Goal: Information Seeking & Learning: Check status

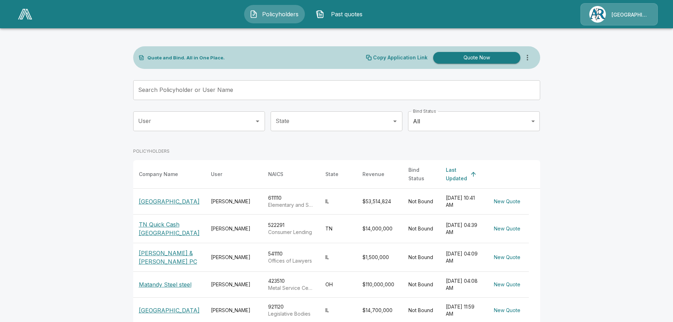
click at [439, 124] on body "Policyholders Past quotes Arlington/Roe Quote and Bind. All in One Place. Copy …" at bounding box center [336, 248] width 673 height 497
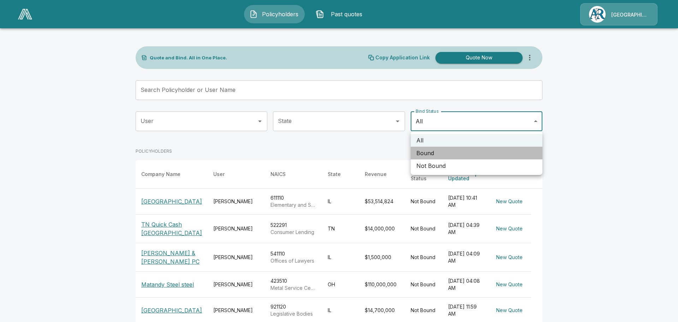
click at [438, 150] on li "Bound" at bounding box center [477, 153] width 132 height 13
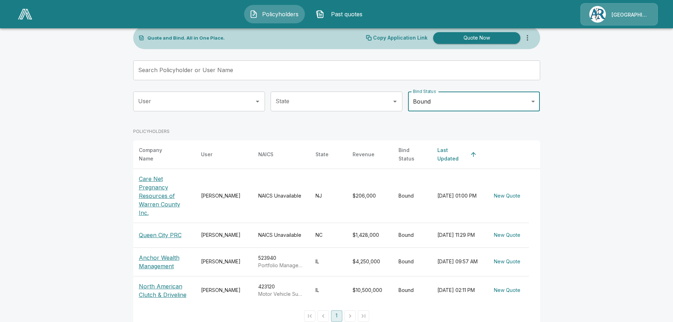
scroll to position [30, 0]
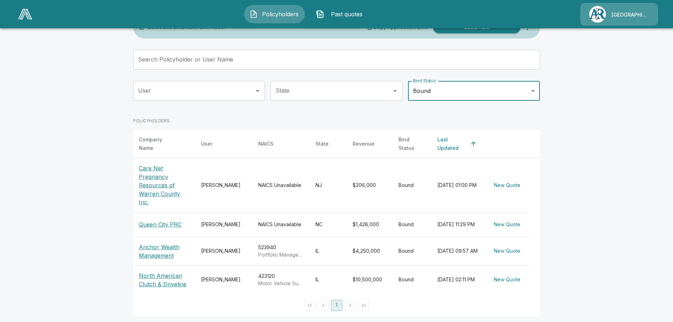
click at [529, 96] on body "Policyholders Past quotes Arlington/[PERSON_NAME] Quote and Bind. All in One Pl…" at bounding box center [336, 147] width 673 height 355
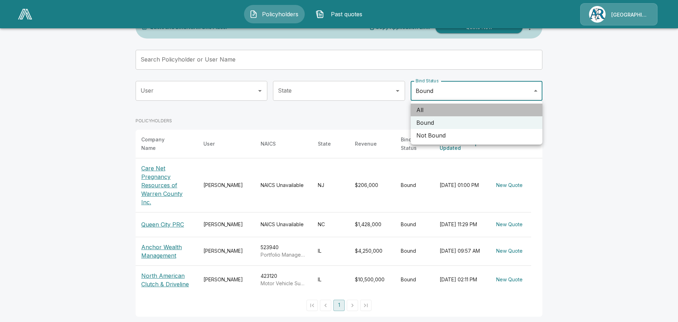
click at [419, 112] on li "All" at bounding box center [477, 110] width 132 height 13
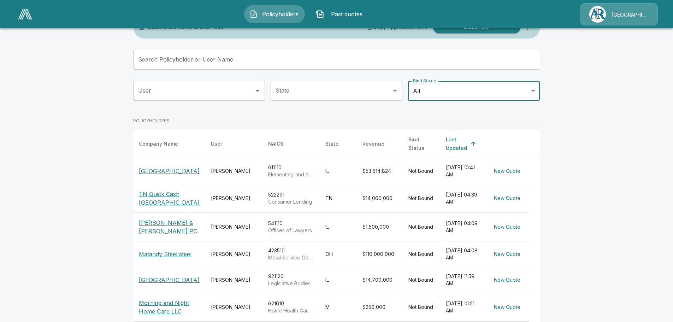
click at [366, 91] on input "State" at bounding box center [331, 90] width 115 height 13
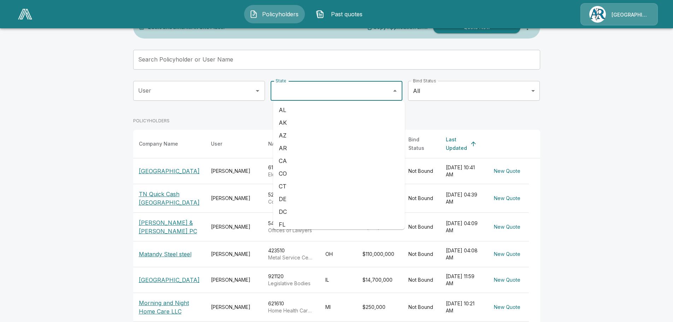
click at [458, 89] on body "Policyholders Past quotes Arlington/Roe Quote and Bind. All in One Place. Copy …" at bounding box center [336, 218] width 673 height 497
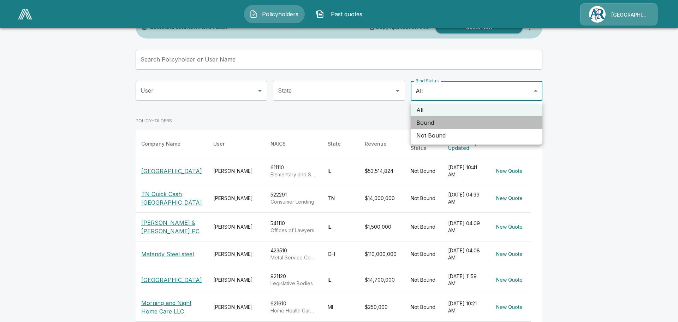
click at [438, 122] on li "Bound" at bounding box center [477, 122] width 132 height 13
type input "*****"
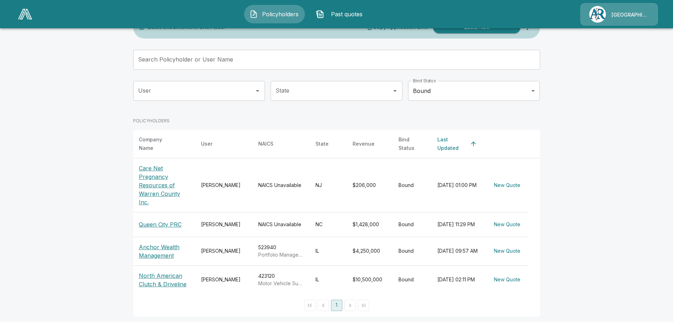
click at [161, 243] on p "Anchor Wealth Management" at bounding box center [164, 251] width 51 height 17
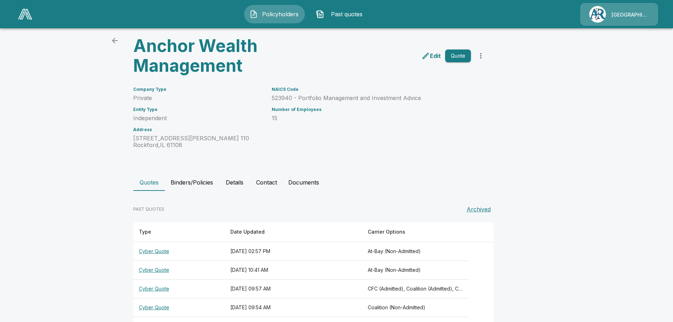
scroll to position [51, 0]
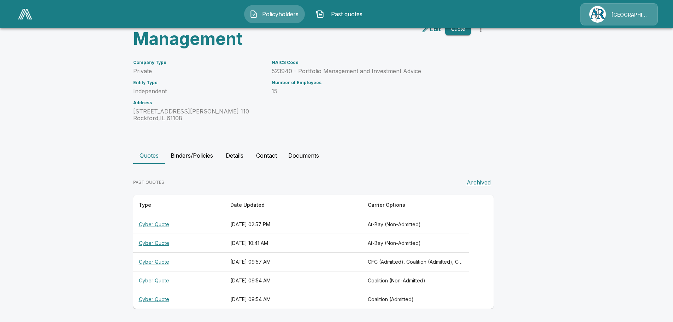
click at [200, 152] on button "Binders/Policies" at bounding box center [192, 155] width 54 height 17
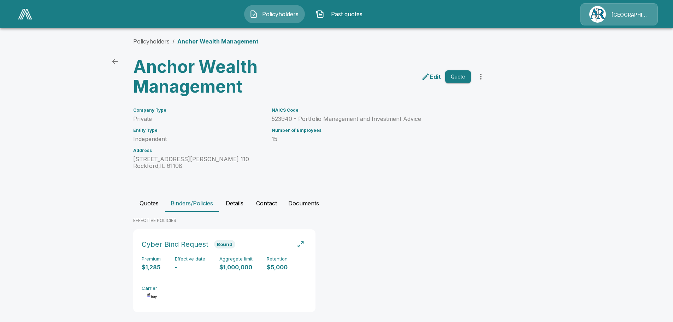
scroll to position [0, 0]
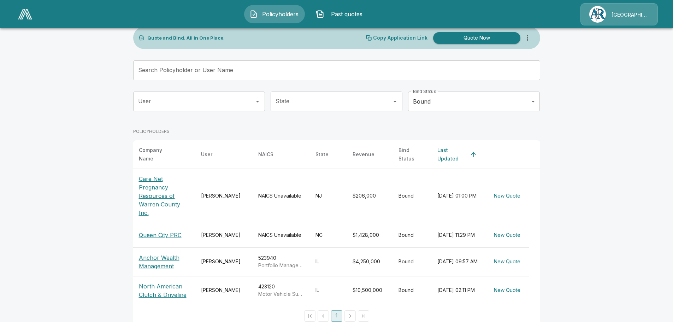
scroll to position [30, 0]
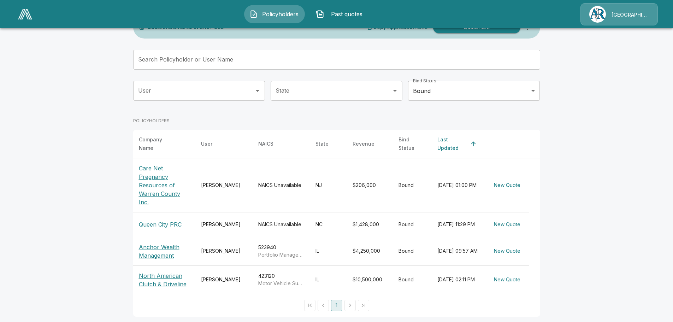
click at [457, 90] on body "Policyholders Past quotes Arlington/[PERSON_NAME] Quote and Bind. All in One Pl…" at bounding box center [336, 147] width 673 height 355
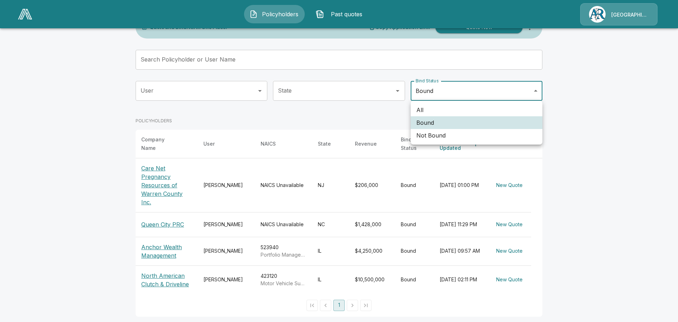
click at [446, 110] on li "All" at bounding box center [477, 110] width 132 height 13
type input "***"
